Goal: Navigation & Orientation: Find specific page/section

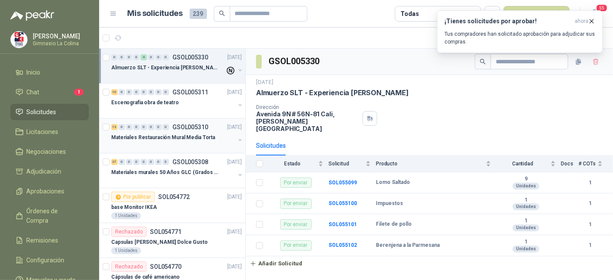
click at [177, 132] on div "Materiales Restauración Mural Media Torta" at bounding box center [173, 137] width 124 height 10
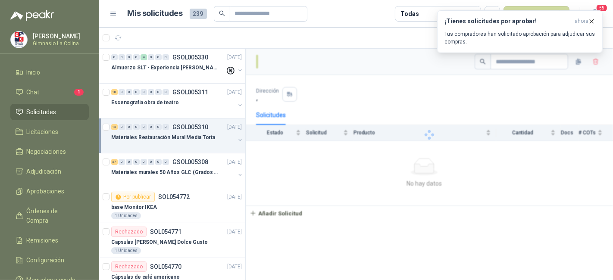
click at [177, 132] on div "Materiales Restauración Mural Media Torta" at bounding box center [173, 137] width 124 height 10
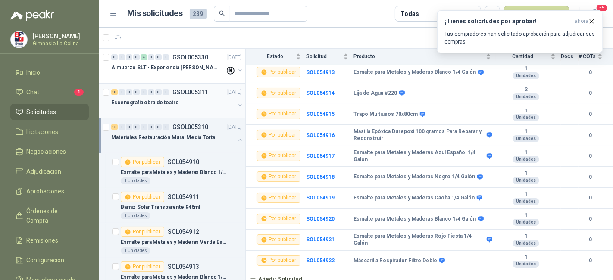
click at [181, 109] on div at bounding box center [173, 111] width 124 height 7
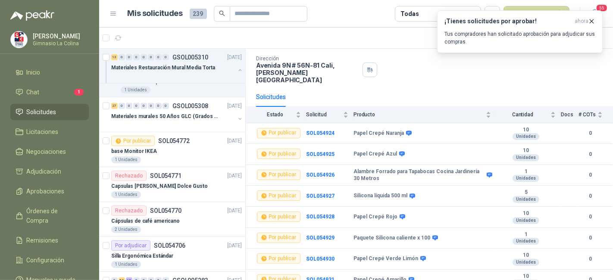
scroll to position [509, 0]
click at [178, 147] on div "base Monitor IKEA" at bounding box center [176, 152] width 131 height 10
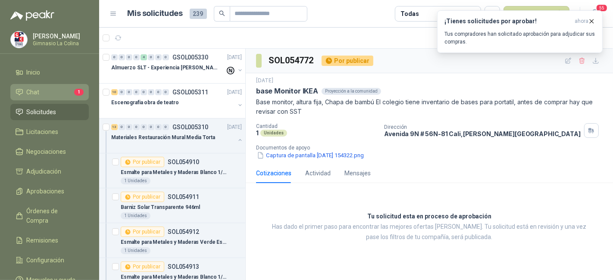
click at [39, 93] on li "Chat 1" at bounding box center [50, 91] width 68 height 9
